Goal: Task Accomplishment & Management: Complete application form

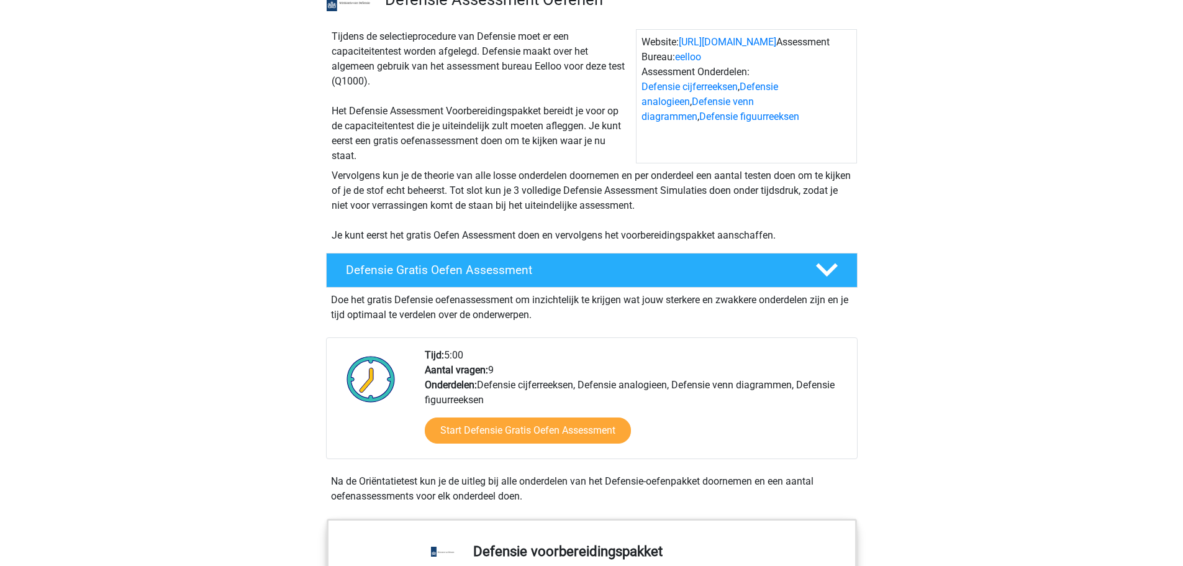
scroll to position [124, 0]
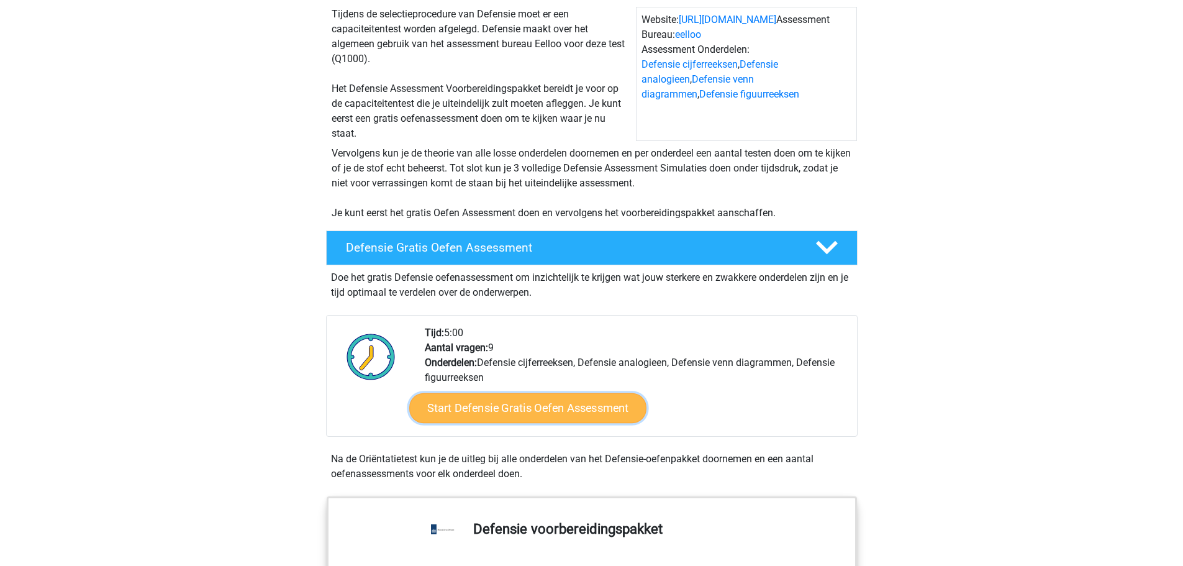
click at [583, 407] on link "Start Defensie Gratis Oefen Assessment" at bounding box center [527, 408] width 237 height 30
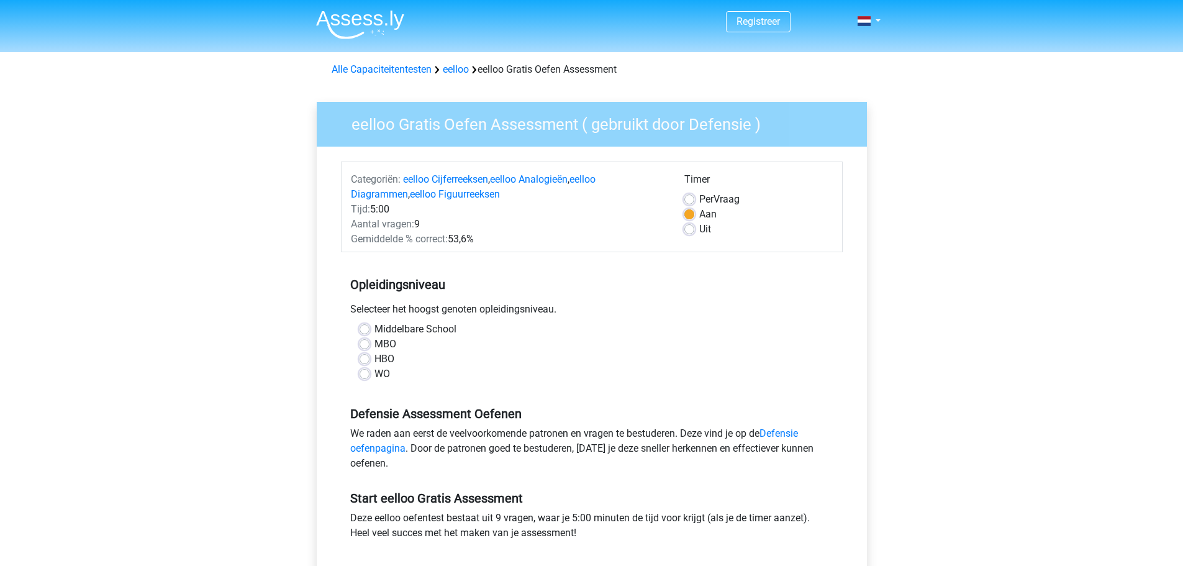
click at [375, 343] on label "MBO" at bounding box center [386, 344] width 22 height 15
click at [365, 343] on input "MBO" at bounding box center [365, 343] width 10 height 12
radio input "true"
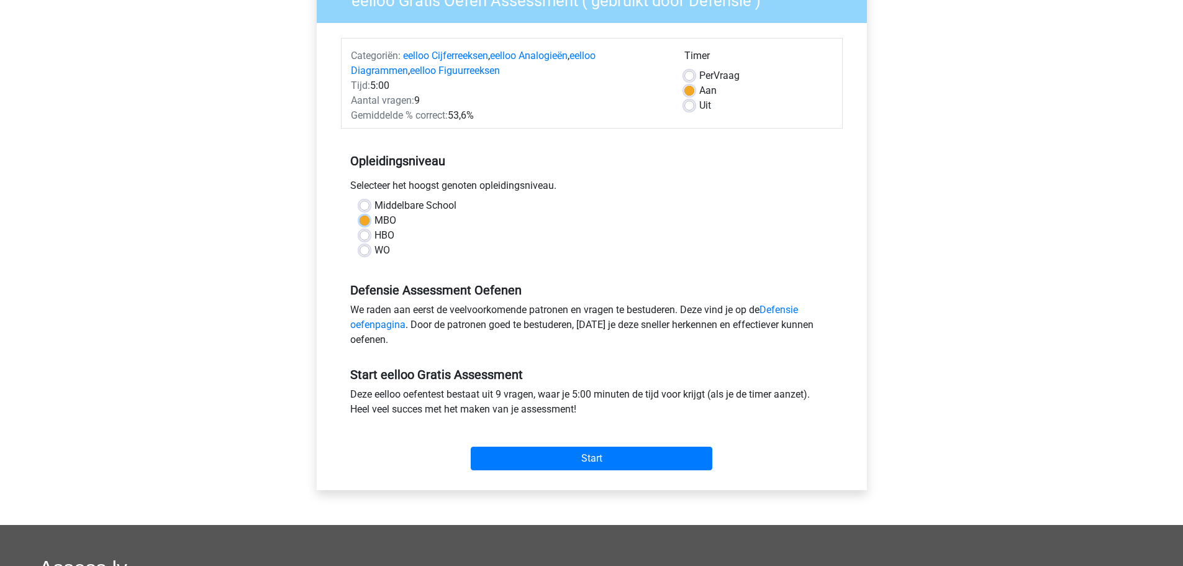
scroll to position [124, 0]
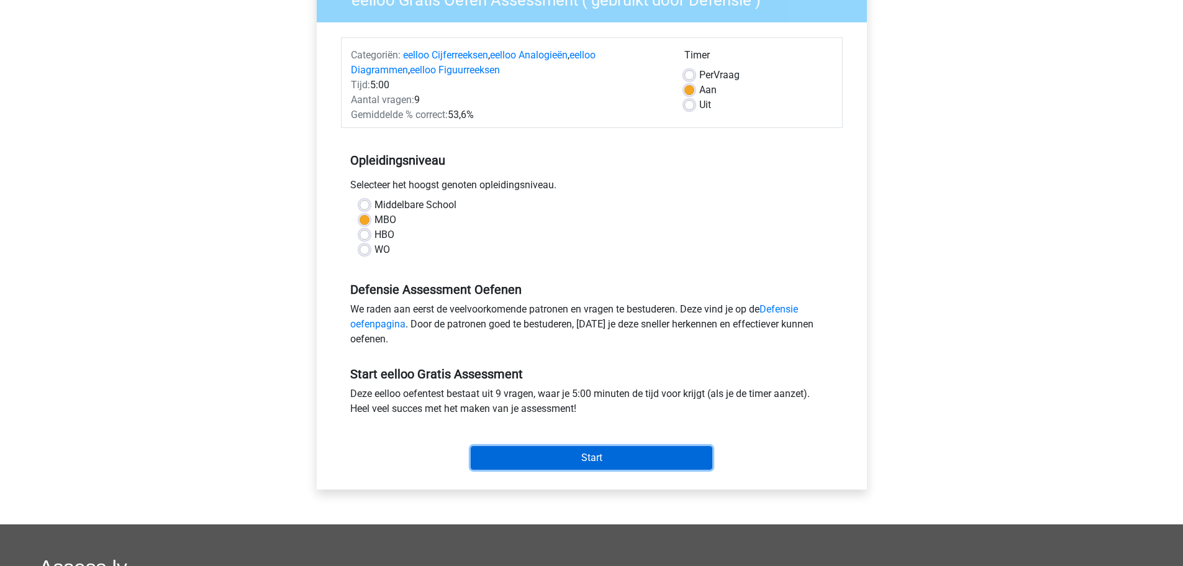
click at [701, 448] on input "Start" at bounding box center [592, 458] width 242 height 24
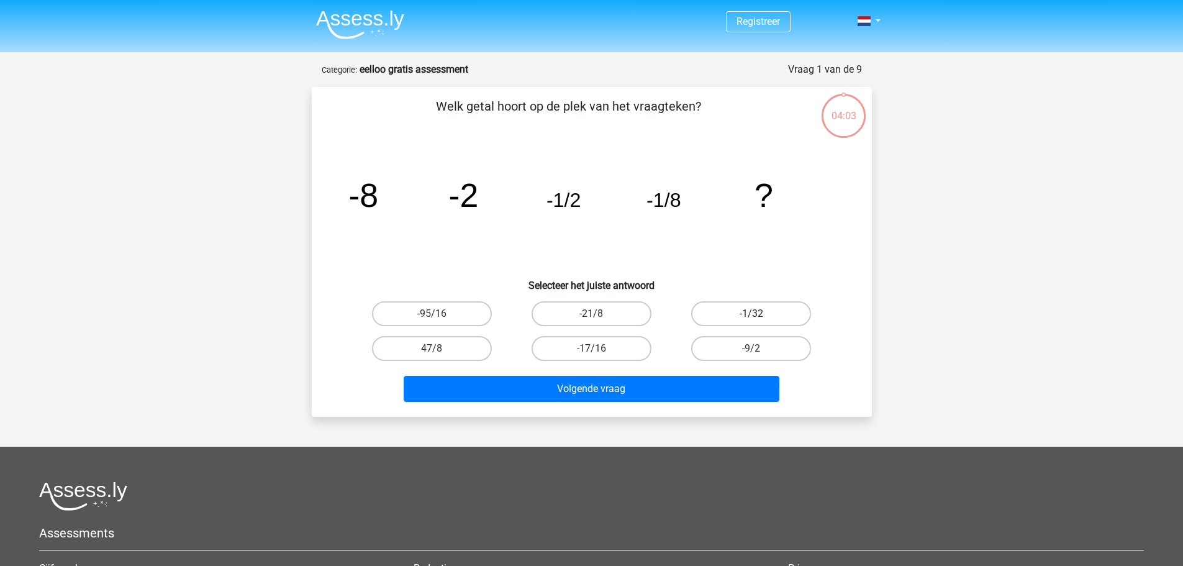
drag, startPoint x: 765, startPoint y: 316, endPoint x: 773, endPoint y: 313, distance: 8.1
click at [768, 315] on label "-1/32" at bounding box center [751, 313] width 120 height 25
click at [760, 315] on input "-1/32" at bounding box center [756, 318] width 8 height 8
radio input "true"
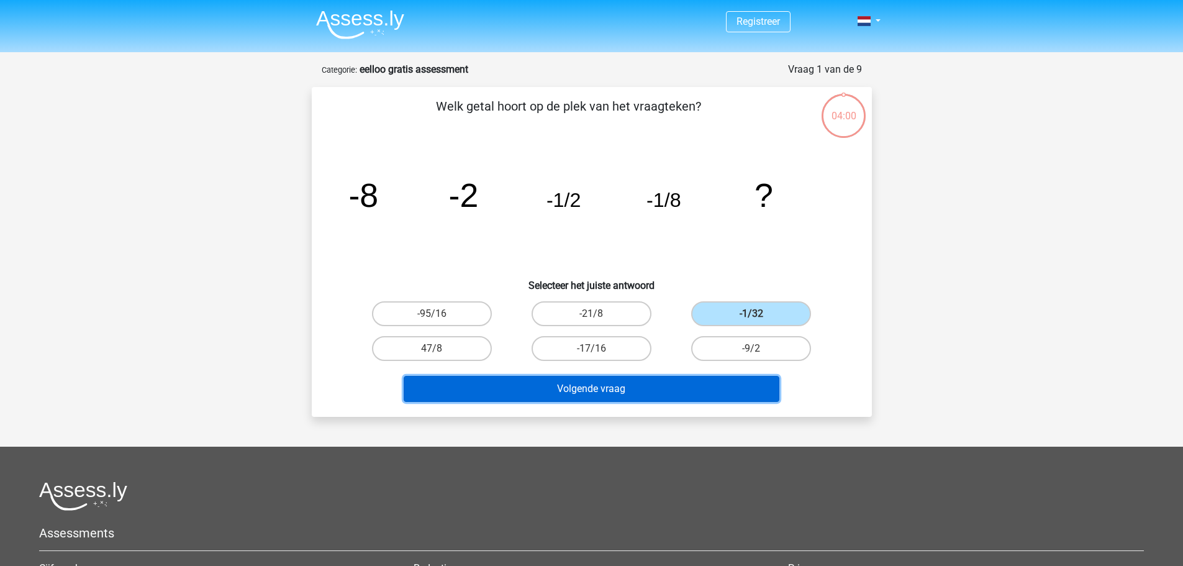
click at [645, 389] on button "Volgende vraag" at bounding box center [592, 389] width 376 height 26
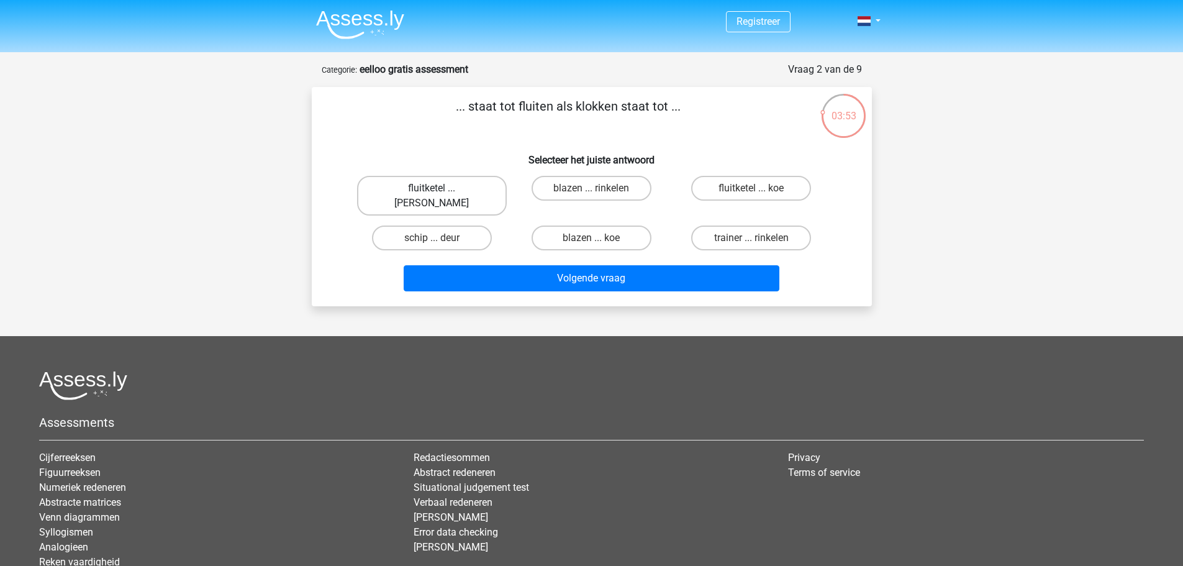
click at [479, 183] on label "fluitketel ... luiden" at bounding box center [432, 196] width 150 height 40
click at [440, 188] on input "fluitketel ... luiden" at bounding box center [436, 192] width 8 height 8
radio input "true"
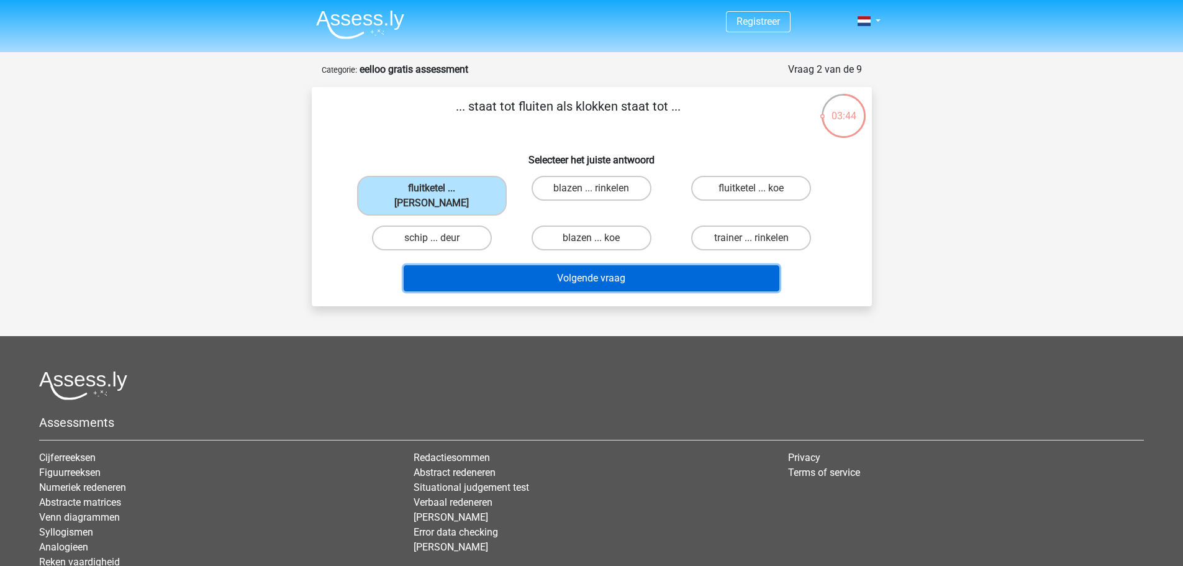
click at [677, 265] on button "Volgende vraag" at bounding box center [592, 278] width 376 height 26
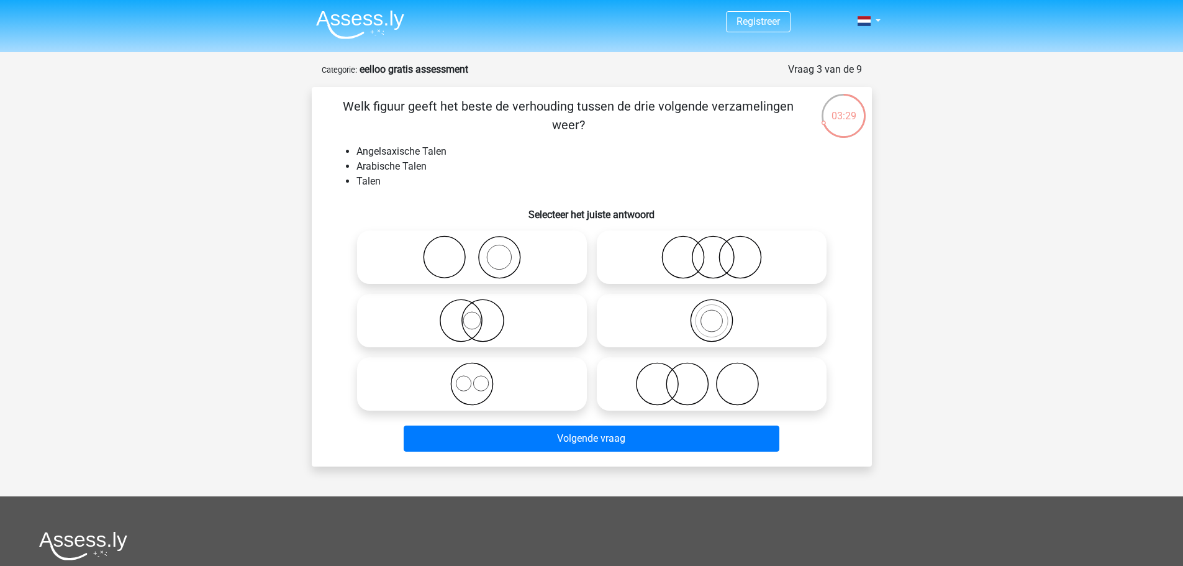
drag, startPoint x: 470, startPoint y: 362, endPoint x: 477, endPoint y: 360, distance: 7.9
click at [475, 360] on label at bounding box center [472, 383] width 230 height 53
click at [475, 370] on input "radio" at bounding box center [476, 374] width 8 height 8
radio input "true"
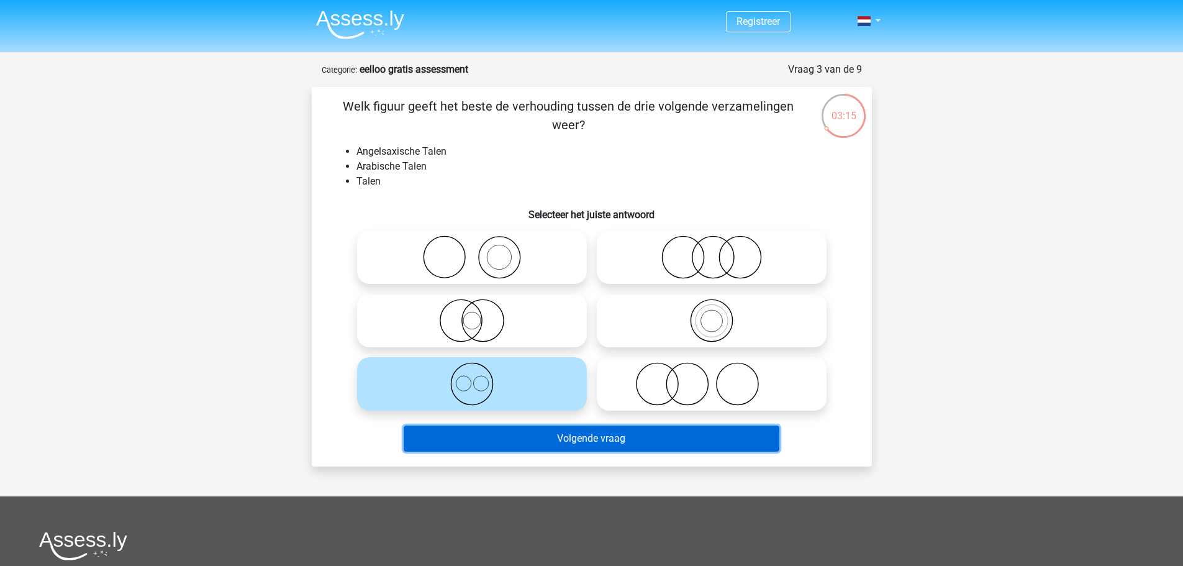
click at [699, 434] on button "Volgende vraag" at bounding box center [592, 438] width 376 height 26
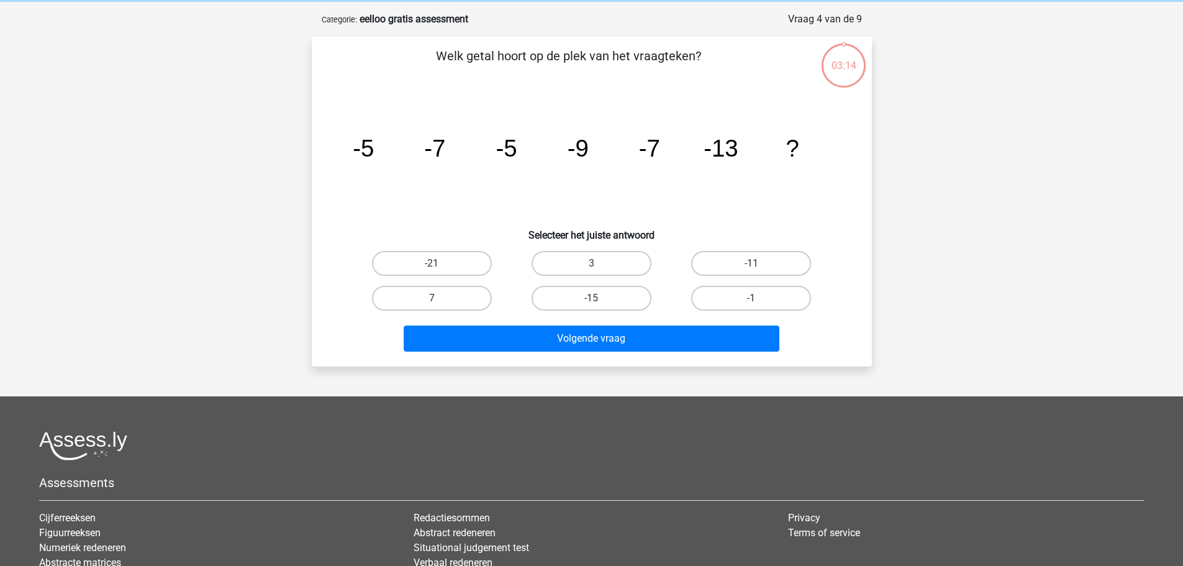
scroll to position [62, 0]
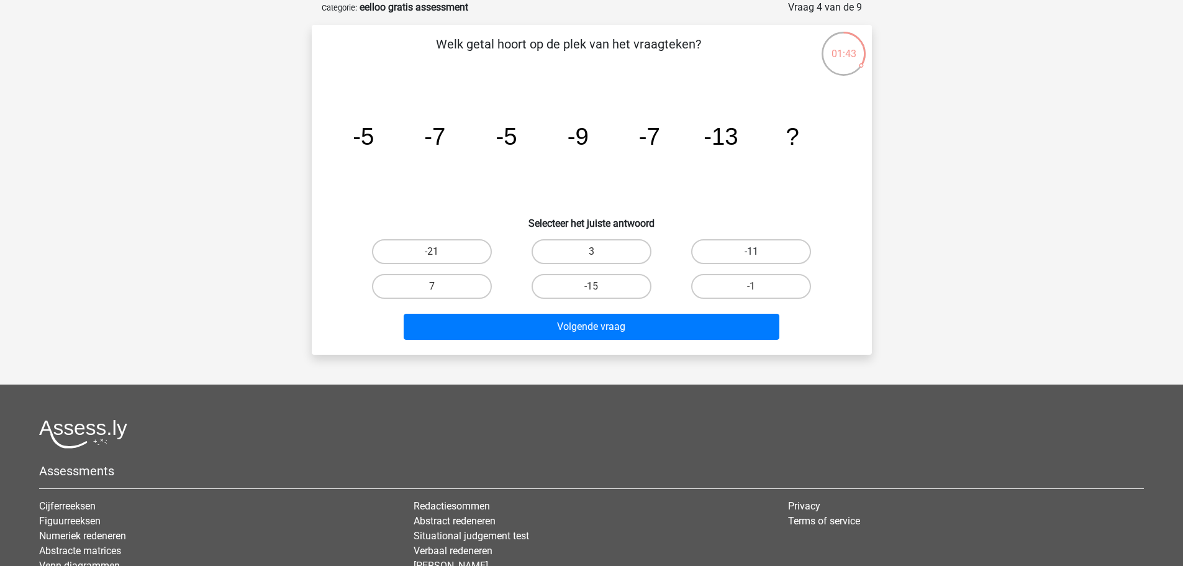
click at [728, 246] on label "-11" at bounding box center [751, 251] width 120 height 25
click at [752, 252] on input "-11" at bounding box center [756, 256] width 8 height 8
radio input "true"
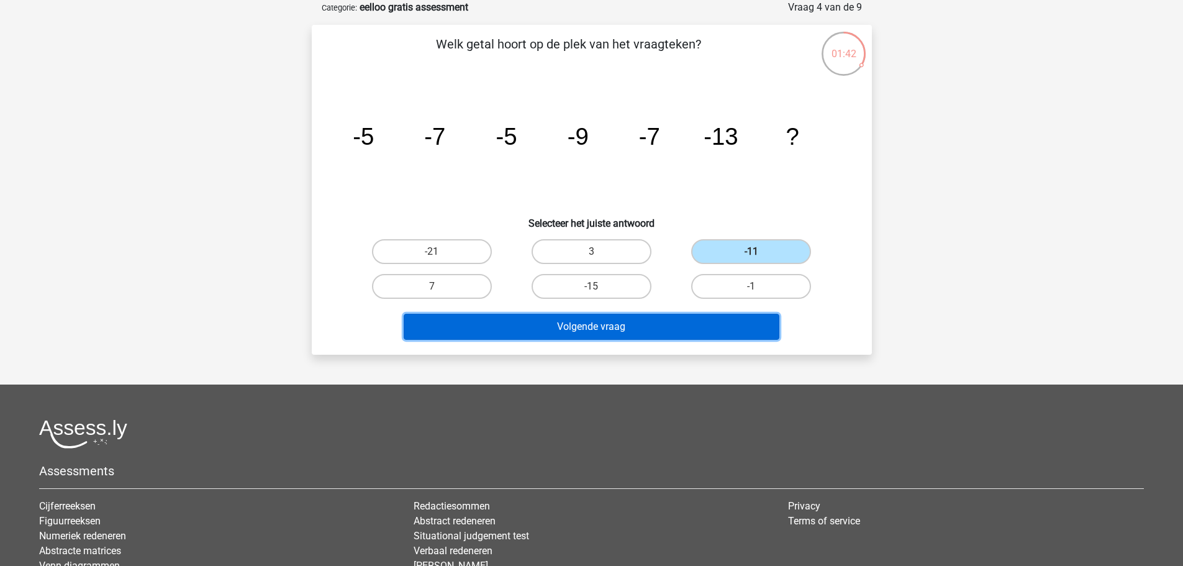
click at [642, 330] on button "Volgende vraag" at bounding box center [592, 327] width 376 height 26
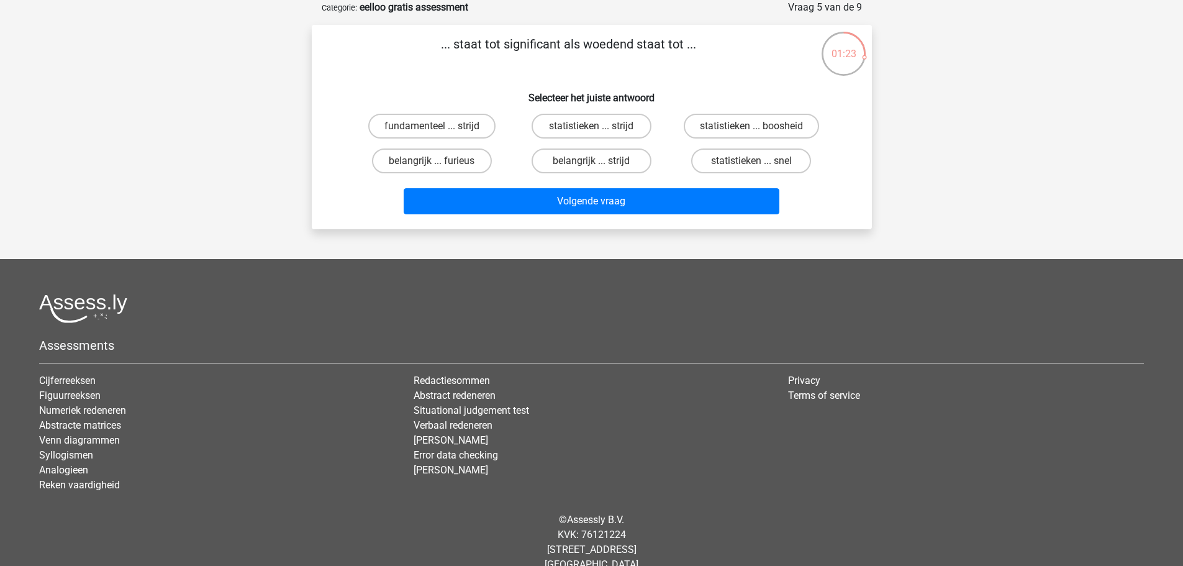
click at [489, 143] on div "belangrijk ... furieus" at bounding box center [432, 160] width 160 height 35
click at [462, 149] on label "belangrijk ... furieus" at bounding box center [432, 160] width 120 height 25
click at [440, 161] on input "belangrijk ... furieus" at bounding box center [436, 165] width 8 height 8
radio input "true"
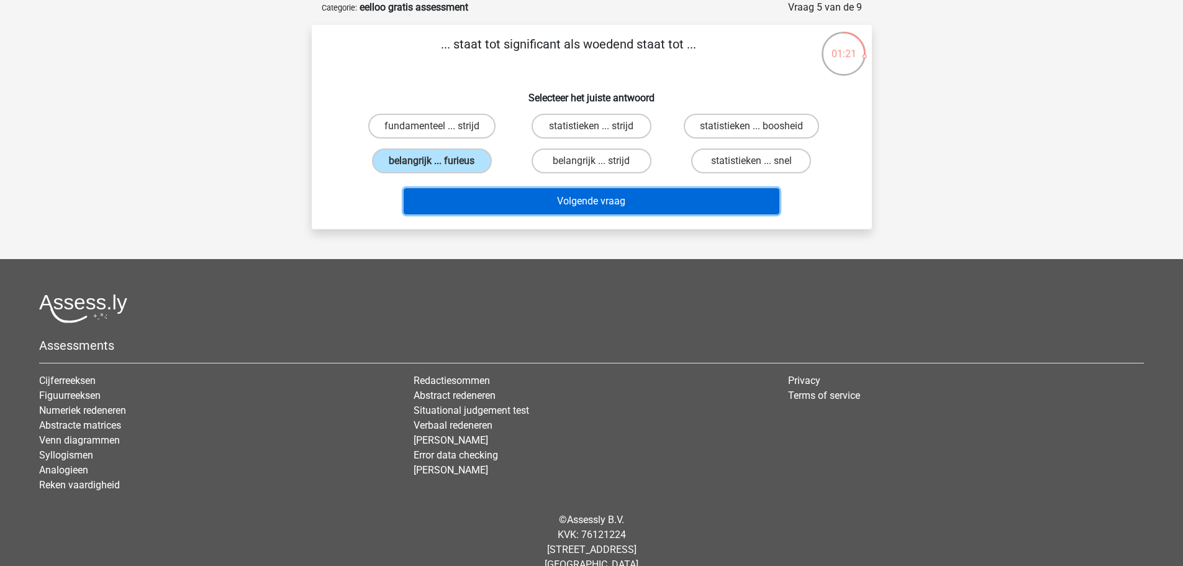
click at [494, 204] on button "Volgende vraag" at bounding box center [592, 201] width 376 height 26
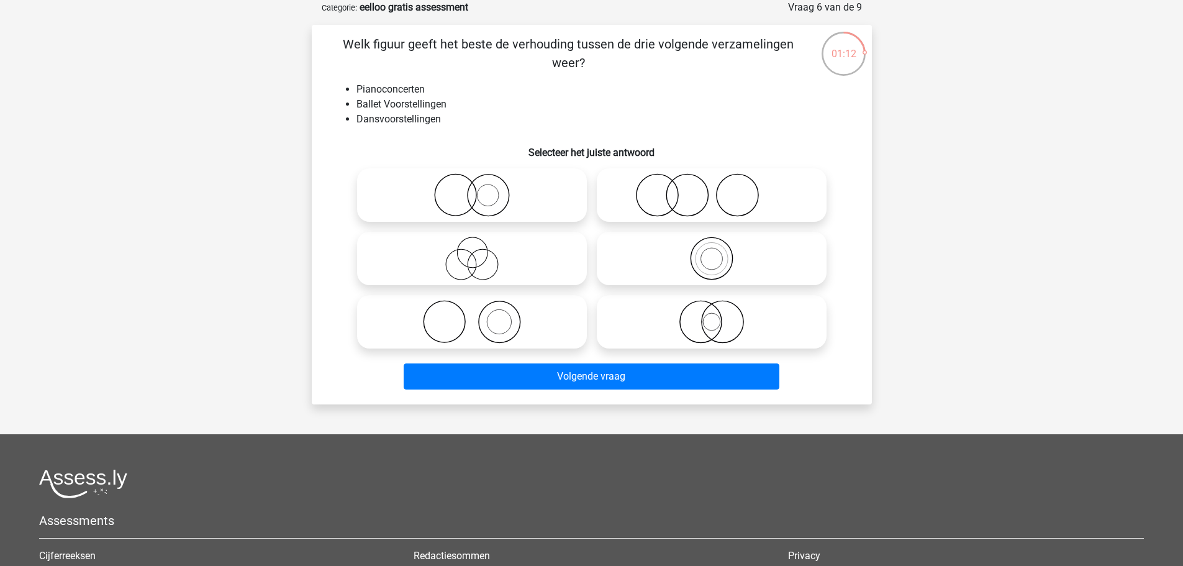
drag, startPoint x: 721, startPoint y: 245, endPoint x: 730, endPoint y: 242, distance: 9.8
click at [721, 245] on icon at bounding box center [712, 258] width 220 height 43
click at [720, 245] on input "radio" at bounding box center [716, 248] width 8 height 8
radio input "true"
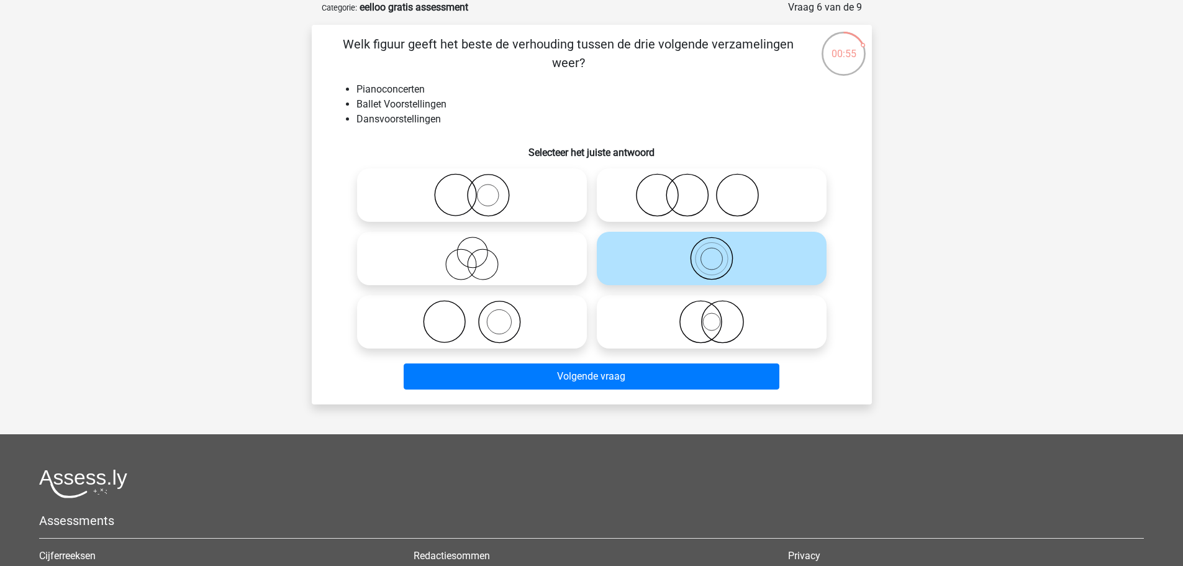
click at [525, 306] on icon at bounding box center [472, 321] width 220 height 43
click at [480, 307] on input "radio" at bounding box center [476, 311] width 8 height 8
radio input "true"
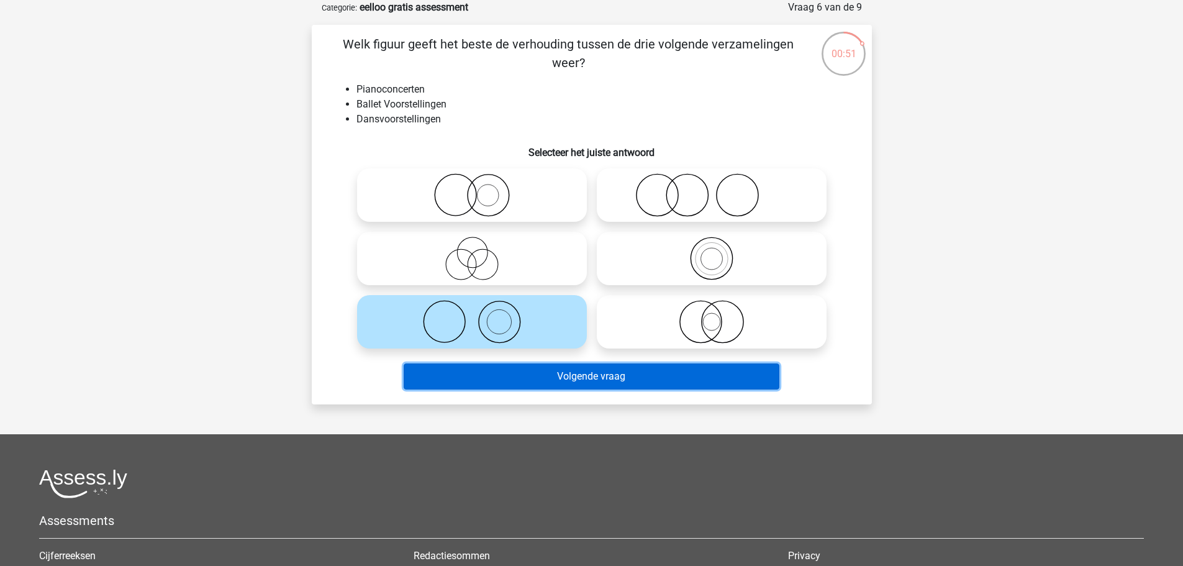
click at [670, 375] on button "Volgende vraag" at bounding box center [592, 376] width 376 height 26
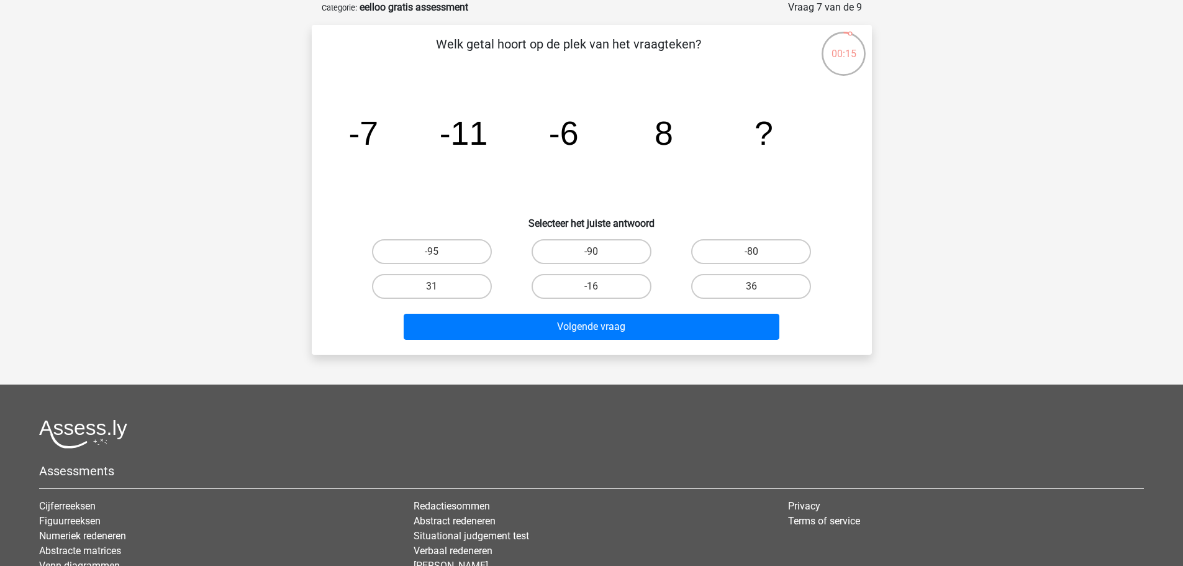
click at [753, 255] on input "-80" at bounding box center [756, 256] width 8 height 8
radio input "true"
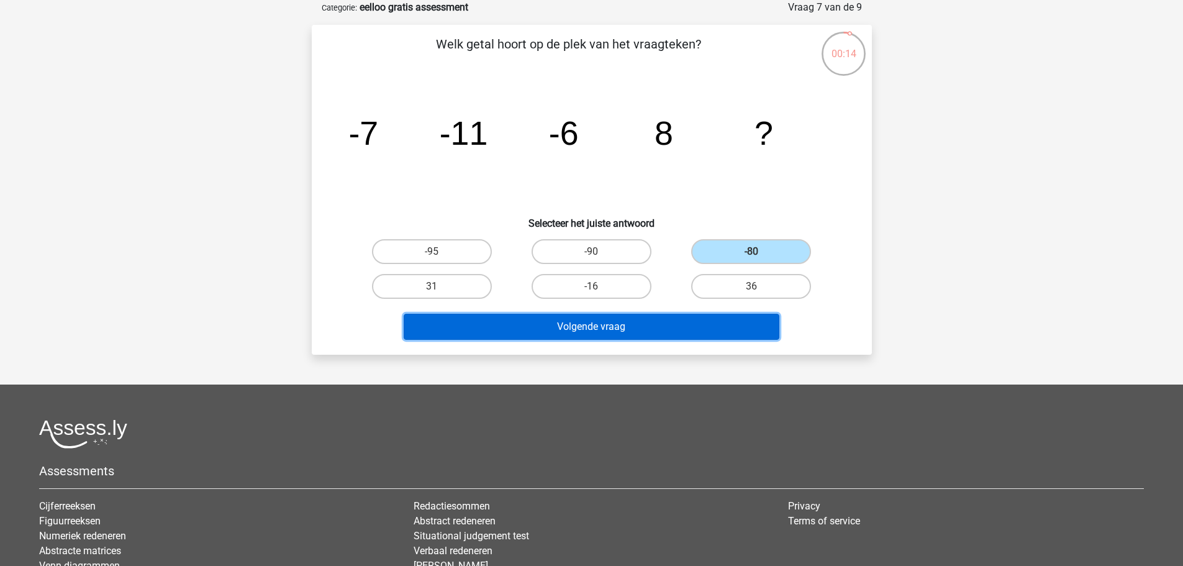
click at [721, 327] on button "Volgende vraag" at bounding box center [592, 327] width 376 height 26
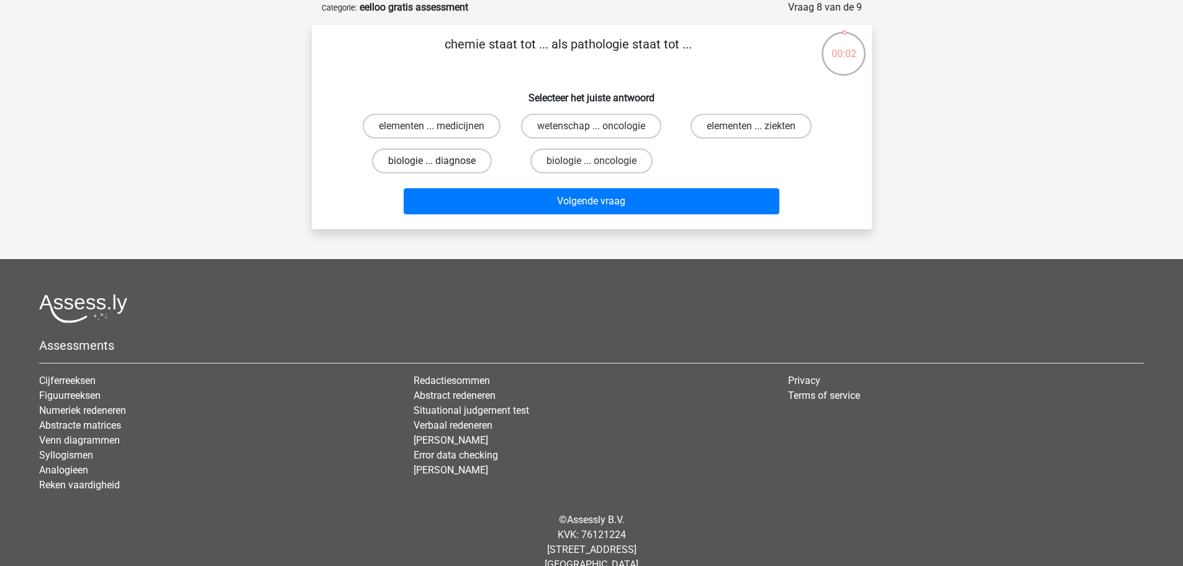
click at [468, 161] on label "biologie ... diagnose" at bounding box center [432, 160] width 120 height 25
click at [440, 161] on input "biologie ... diagnose" at bounding box center [436, 165] width 8 height 8
radio input "true"
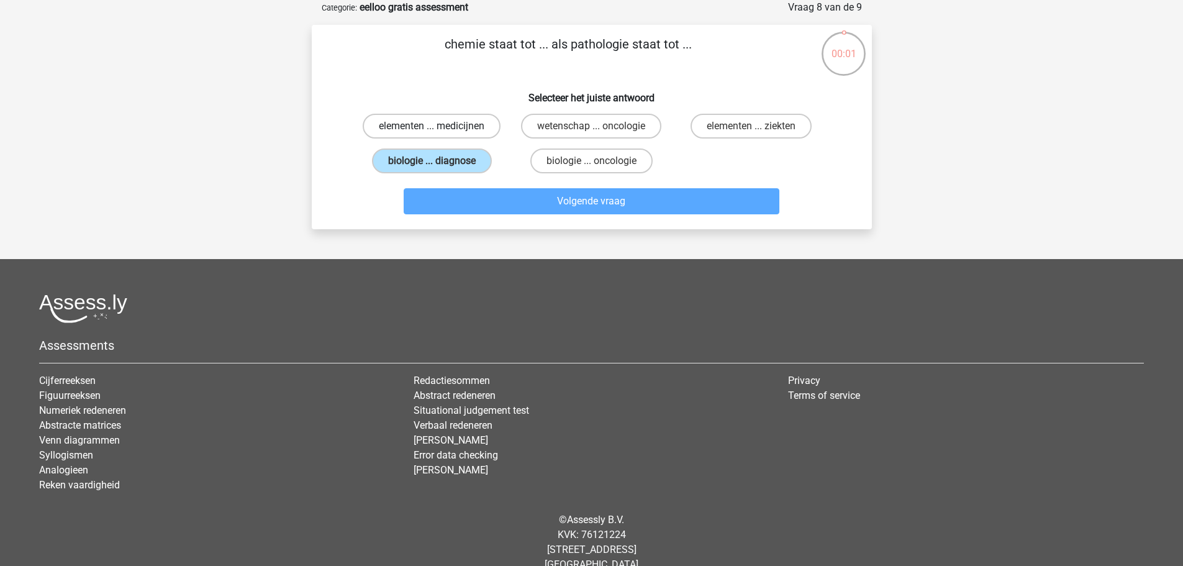
click at [470, 131] on label "elementen ... medicijnen" at bounding box center [432, 126] width 138 height 25
click at [440, 131] on input "elementen ... medicijnen" at bounding box center [436, 130] width 8 height 8
radio input "true"
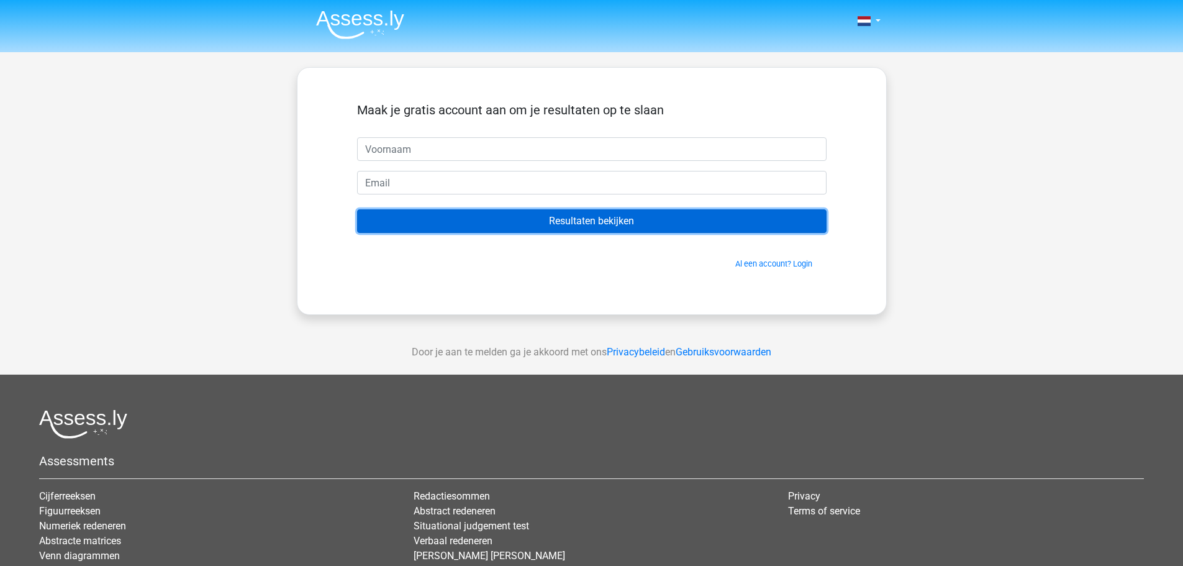
click at [598, 226] on input "Resultaten bekijken" at bounding box center [592, 221] width 470 height 24
click at [627, 220] on input "Resultaten bekijken" at bounding box center [592, 221] width 470 height 24
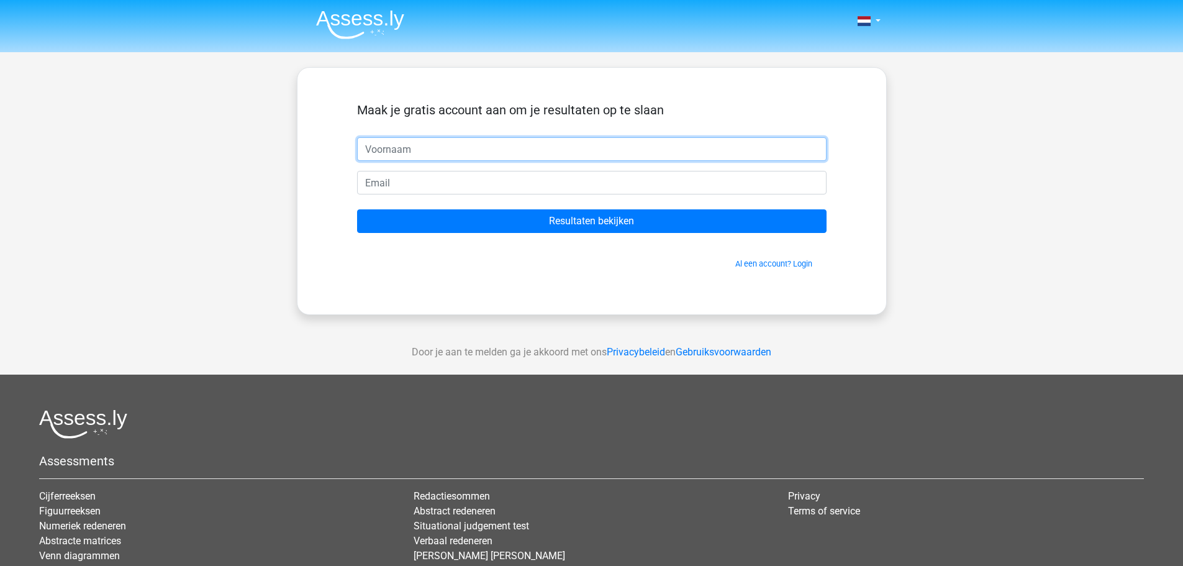
click at [526, 140] on input "text" at bounding box center [592, 149] width 470 height 24
type input "Bram"
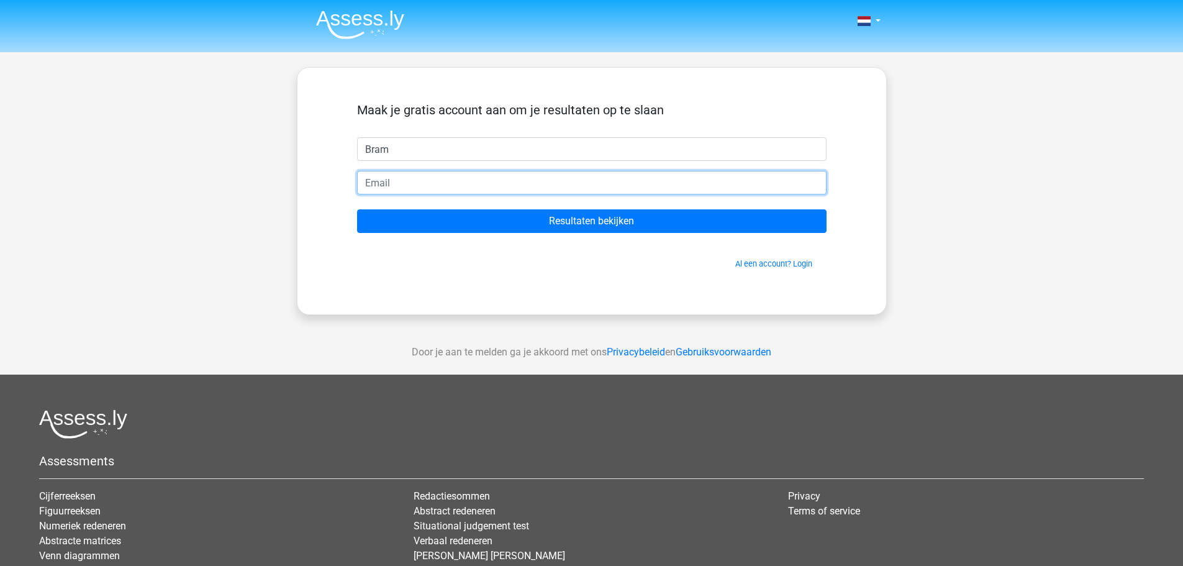
click at [498, 184] on input "email" at bounding box center [592, 183] width 470 height 24
type input "[EMAIL_ADDRESS][DOMAIN_NAME]"
click at [357, 209] on input "Resultaten bekijken" at bounding box center [592, 221] width 470 height 24
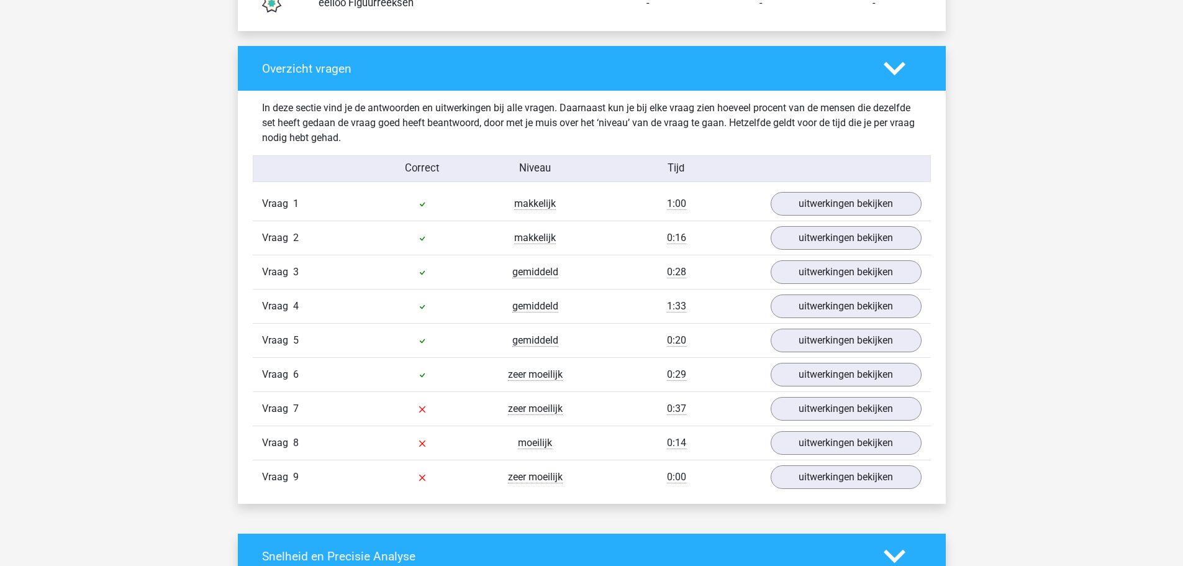
scroll to position [1304, 0]
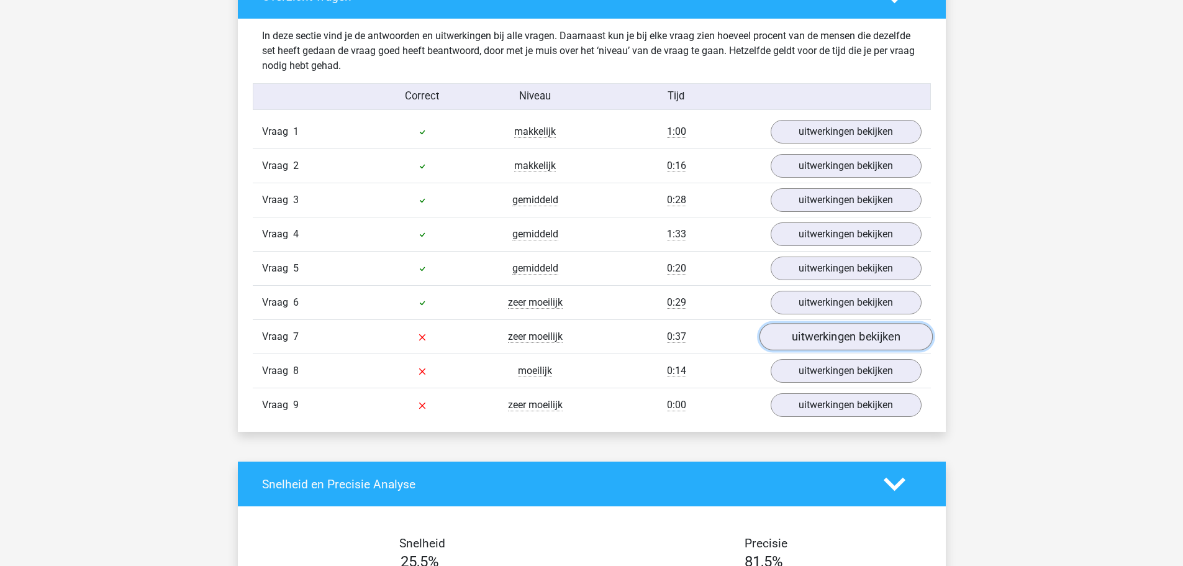
click at [847, 342] on link "uitwerkingen bekijken" at bounding box center [845, 336] width 173 height 27
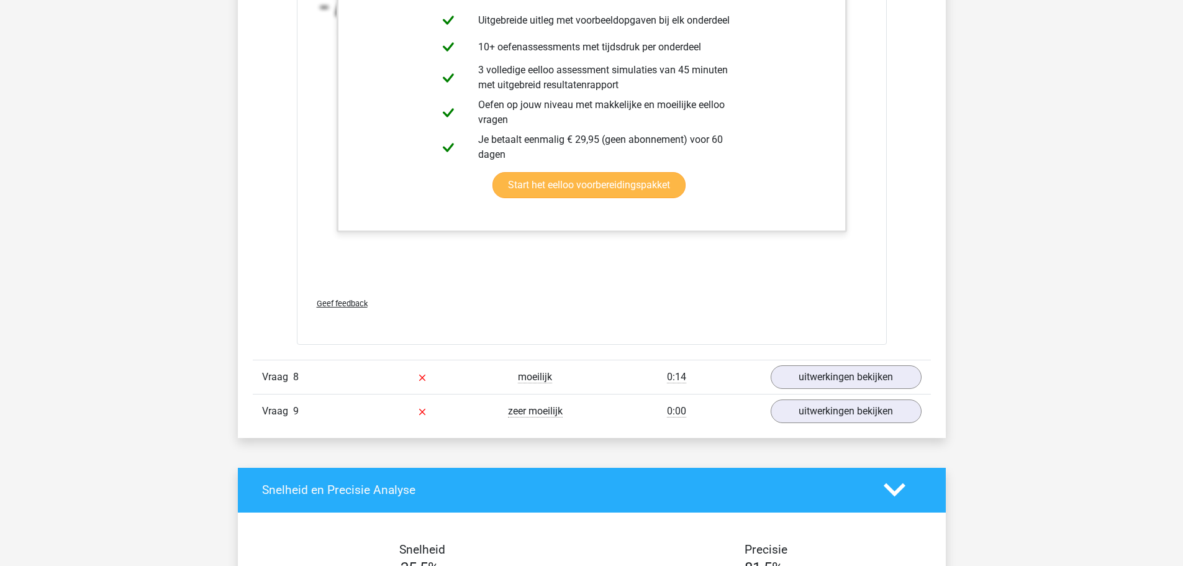
scroll to position [2174, 0]
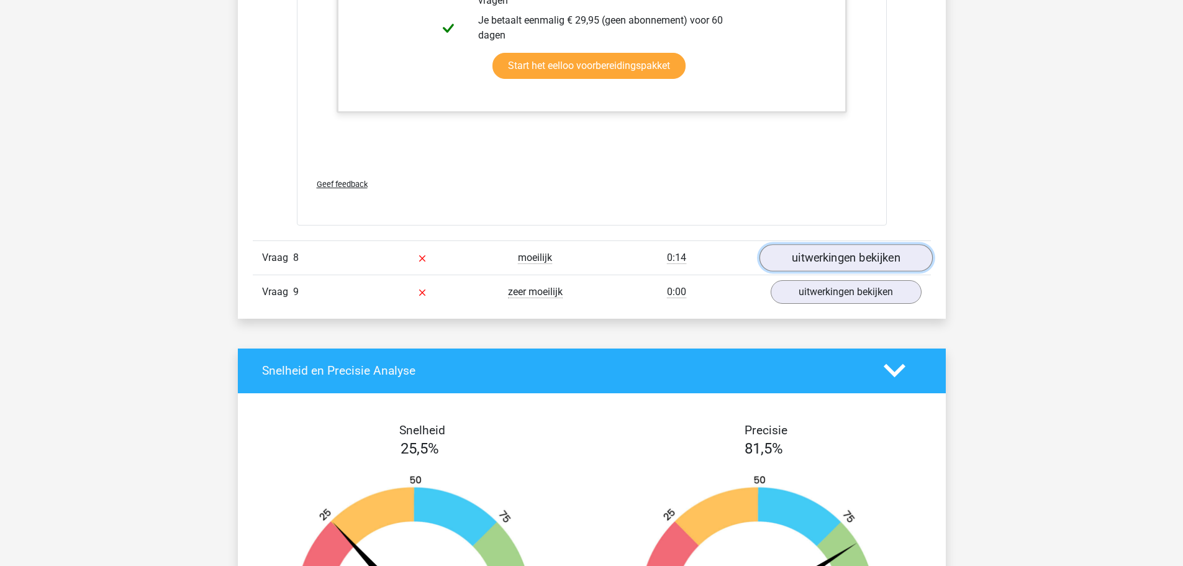
click at [847, 257] on link "uitwerkingen bekijken" at bounding box center [845, 257] width 173 height 27
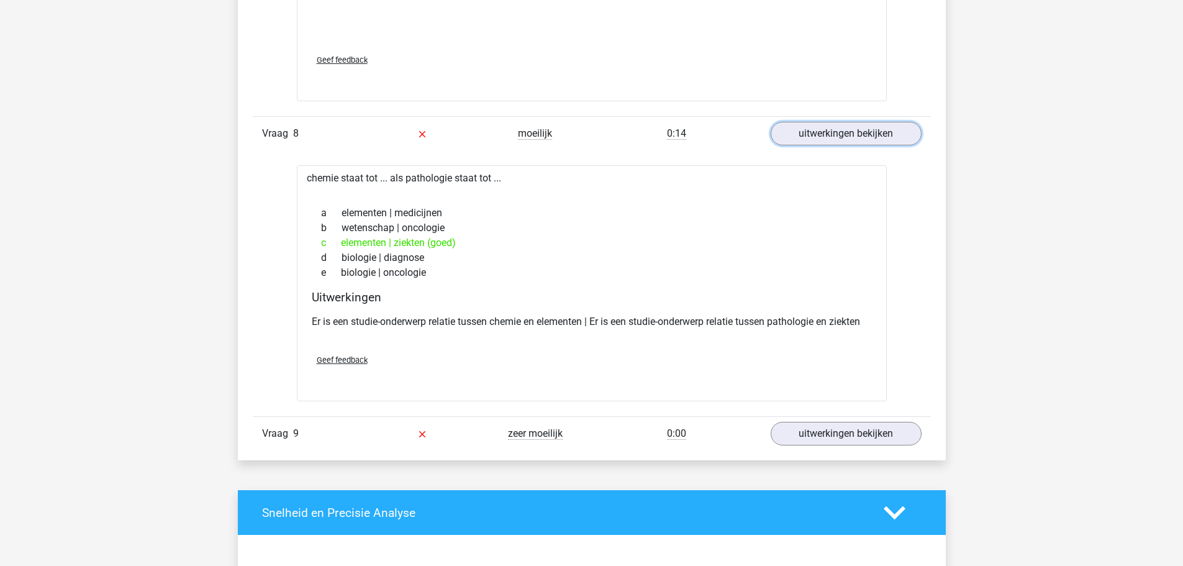
scroll to position [2485, 0]
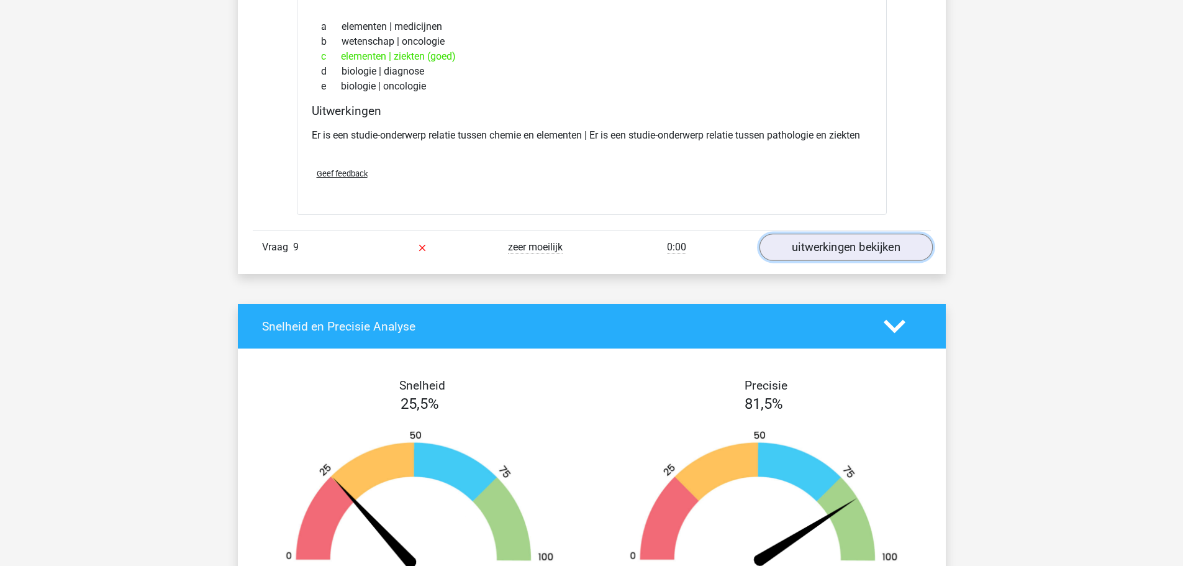
click at [845, 244] on link "uitwerkingen bekijken" at bounding box center [845, 247] width 173 height 27
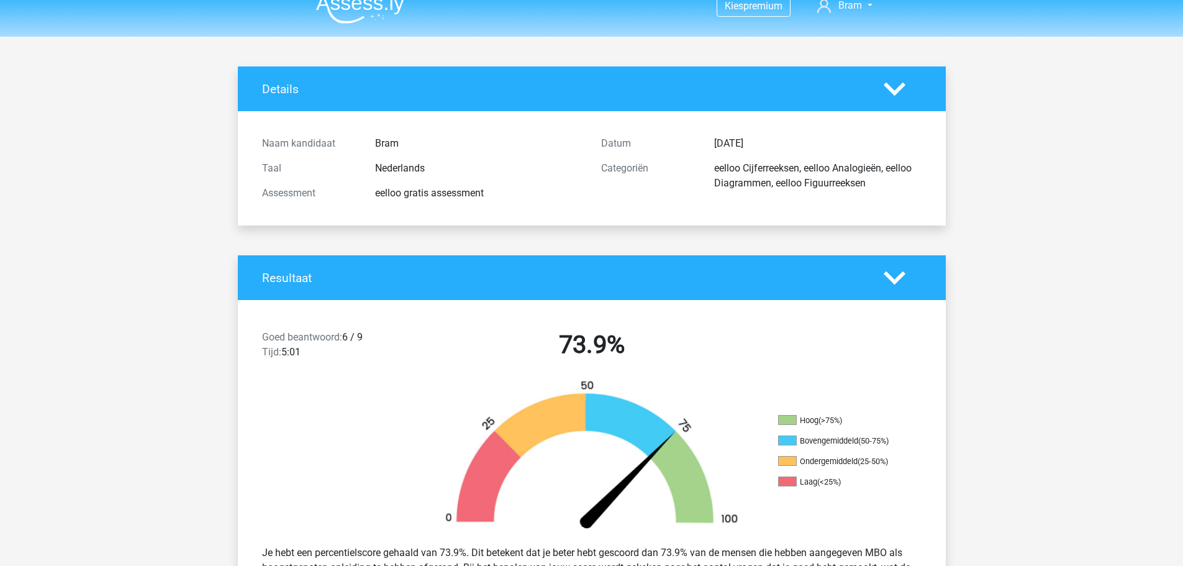
scroll to position [0, 0]
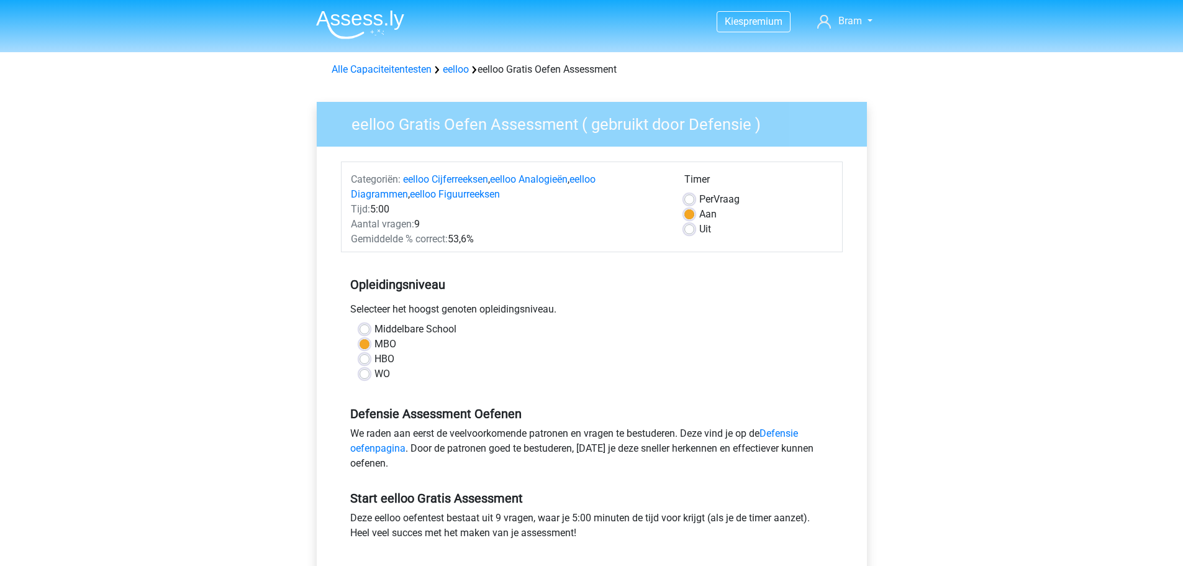
scroll to position [124, 0]
